Goal: Find specific page/section: Find specific page/section

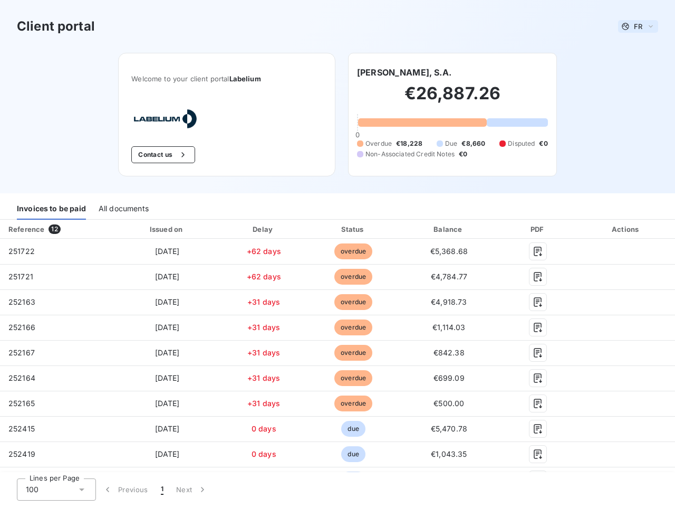
click at [634, 26] on span "FR" at bounding box center [638, 26] width 8 height 8
click at [158, 155] on button "Contact us" at bounding box center [163, 154] width 64 height 17
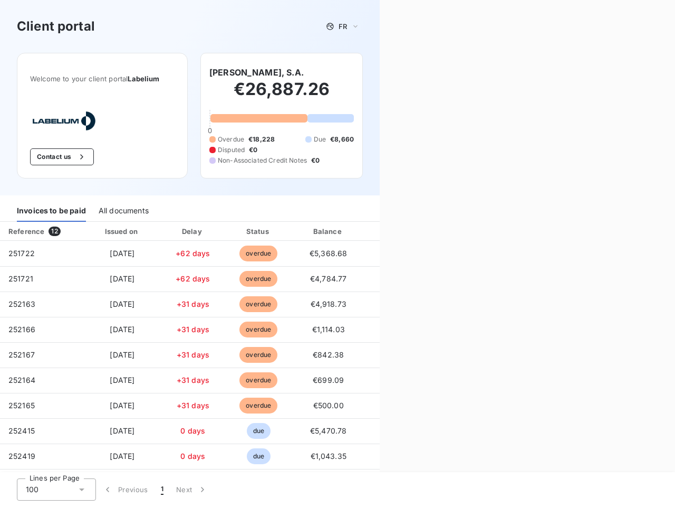
click at [396, 72] on div "Contact us Fill out the form below, and a member of our team will get back to y…" at bounding box center [528, 253] width 296 height 507
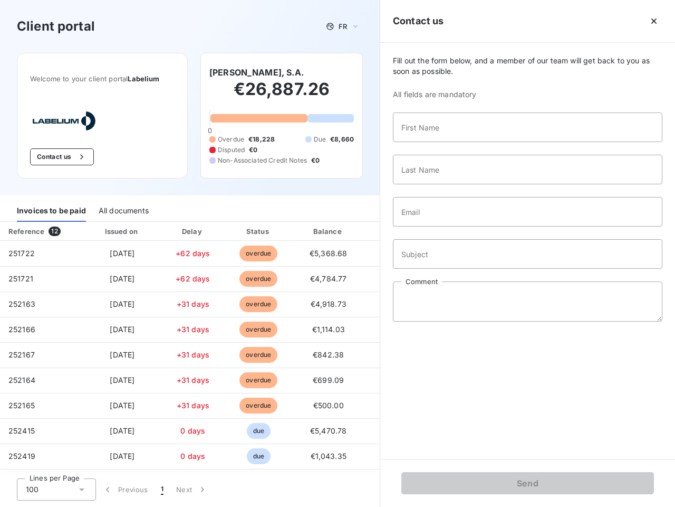
click at [51, 208] on div "Invoices to be paid" at bounding box center [51, 210] width 69 height 22
click at [123, 208] on div "All documents" at bounding box center [124, 210] width 50 height 22
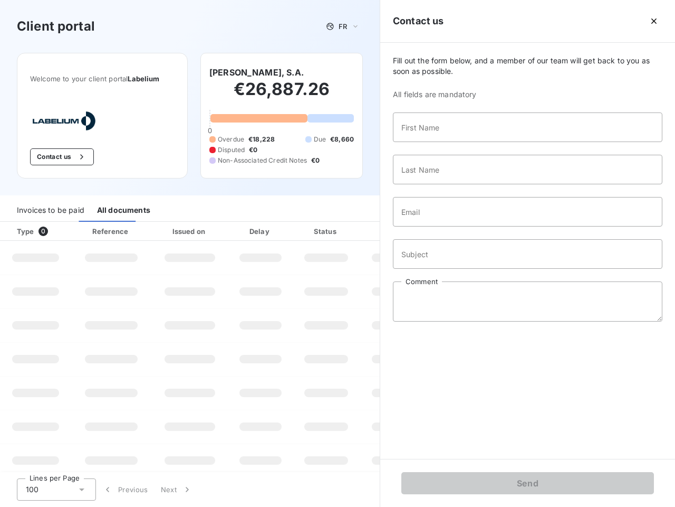
click at [56, 229] on div "Type 0" at bounding box center [40, 231] width 59 height 11
click at [165, 229] on div "Issued on" at bounding box center [190, 231] width 73 height 11
click at [260, 229] on div "Delay" at bounding box center [261, 231] width 60 height 11
click at [348, 229] on div at bounding box center [352, 231] width 11 height 11
click at [443, 229] on div "Fill out the form below, and a member of our team will get back to you as soon …" at bounding box center [527, 251] width 295 height 416
